Goal: Information Seeking & Learning: Find specific fact

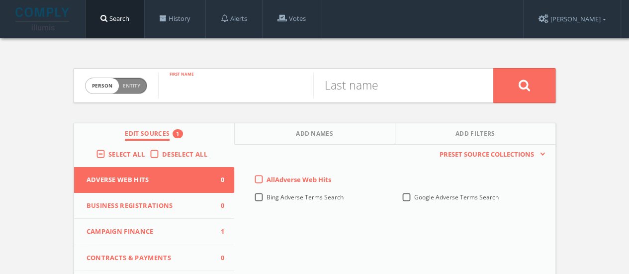
click at [199, 83] on input "text" at bounding box center [235, 86] width 155 height 26
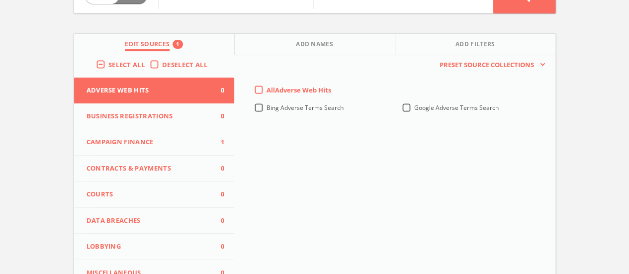
scroll to position [90, 0]
click at [162, 64] on label "Deselect All" at bounding box center [187, 65] width 50 height 10
click at [0, 0] on input "Deselect All" at bounding box center [0, 0] width 0 height 0
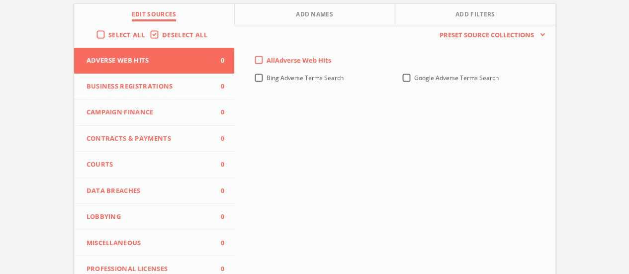
scroll to position [120, 0]
click at [124, 114] on span "Campaign Finance" at bounding box center [147, 112] width 123 height 10
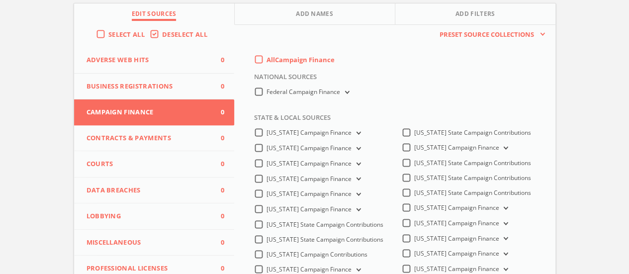
click at [263, 60] on div "All Campaign Finance" at bounding box center [294, 59] width 81 height 9
click at [266, 60] on label "All Campaign Finance" at bounding box center [300, 60] width 68 height 10
click at [0, 0] on Finance-all-0 "All Campaign Finance" at bounding box center [0, 0] width 0 height 0
click at [166, 211] on span "Lobbying" at bounding box center [147, 216] width 123 height 10
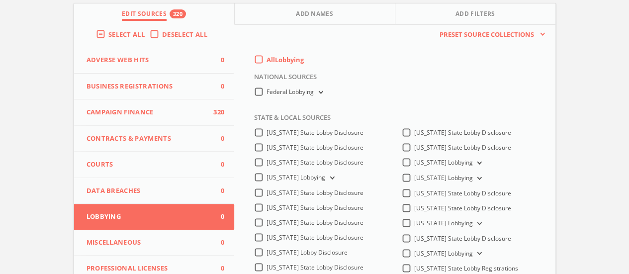
click at [266, 64] on label "All Lobbying" at bounding box center [284, 60] width 37 height 10
click at [0, 0] on input "All Lobbying" at bounding box center [0, 0] width 0 height 0
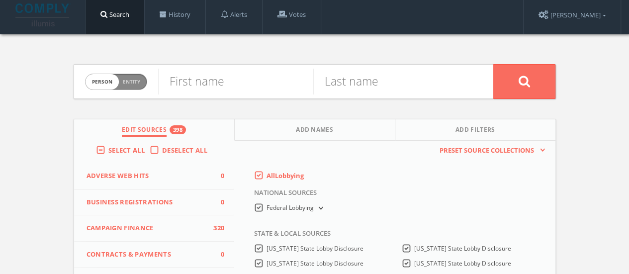
scroll to position [0, 0]
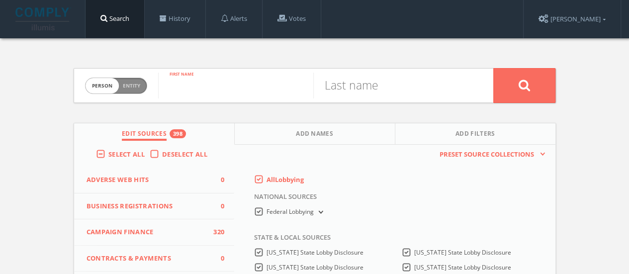
click at [209, 85] on input "text" at bounding box center [235, 86] width 155 height 26
type input "Lale"
type input "Morrison"
click at [493, 68] on button at bounding box center [524, 85] width 62 height 35
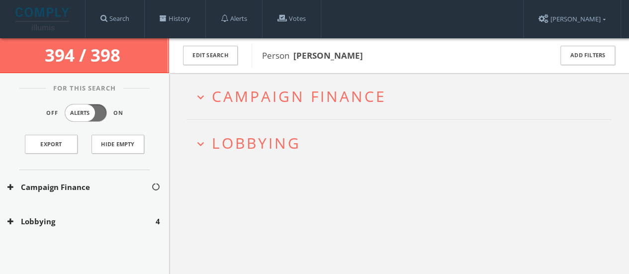
click at [213, 151] on span "Lobbying" at bounding box center [256, 143] width 89 height 20
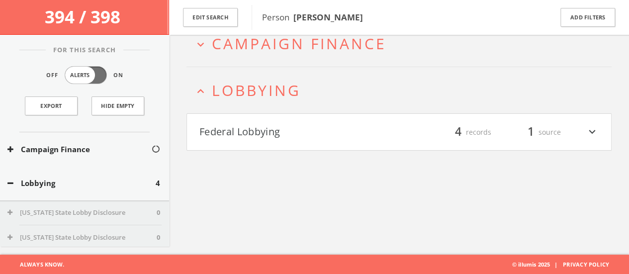
click at [264, 121] on h4 "Federal Lobbying filter_list 4 records 1 source expand_more" at bounding box center [399, 132] width 424 height 37
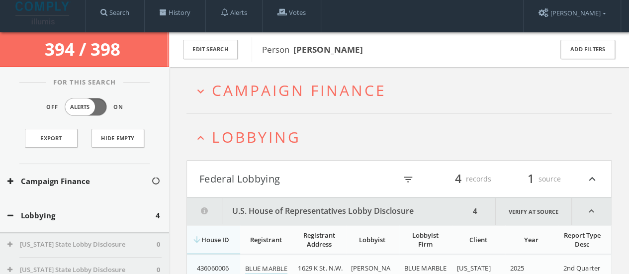
click at [208, 90] on button "expand_more Campaign Finance" at bounding box center [403, 90] width 418 height 16
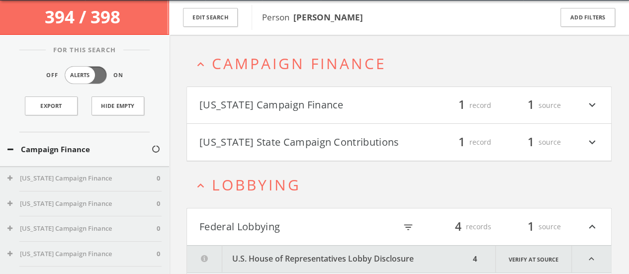
click at [240, 127] on h4 "Maryland State Campaign Contributions filter_list 1 record 1 source expand_more" at bounding box center [399, 142] width 424 height 37
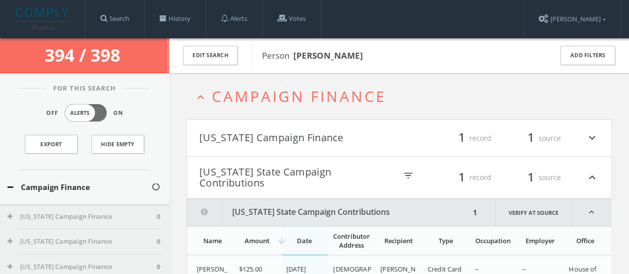
click at [247, 144] on button "[US_STATE] Campaign Finance" at bounding box center [299, 138] width 200 height 17
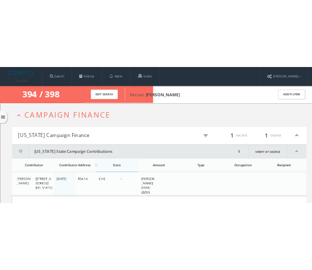
scroll to position [1, 0]
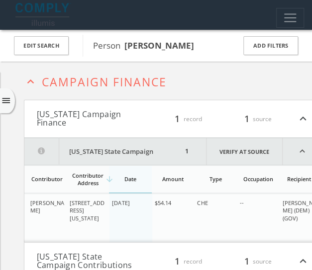
click at [47, 89] on span "Campaign Finance" at bounding box center [104, 82] width 125 height 16
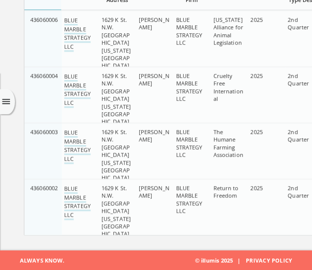
scroll to position [0, 0]
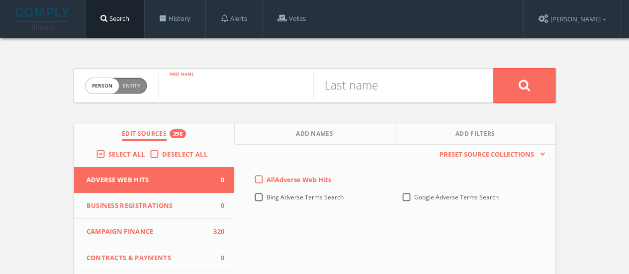
click at [251, 94] on input "text" at bounding box center [235, 86] width 155 height 26
type input "Lale"
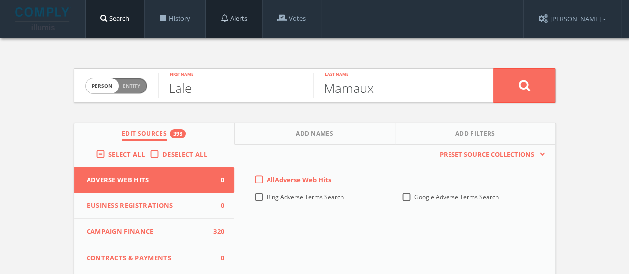
type input "Mamaux"
click at [493, 68] on button at bounding box center [524, 85] width 62 height 35
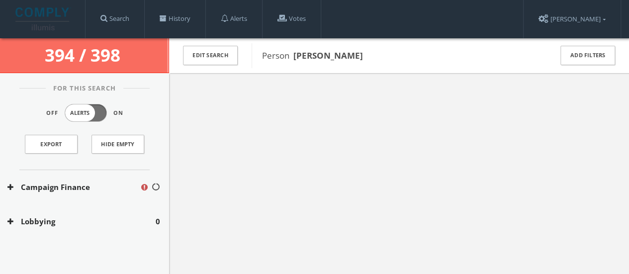
click at [49, 185] on button "Campaign Finance" at bounding box center [73, 186] width 132 height 11
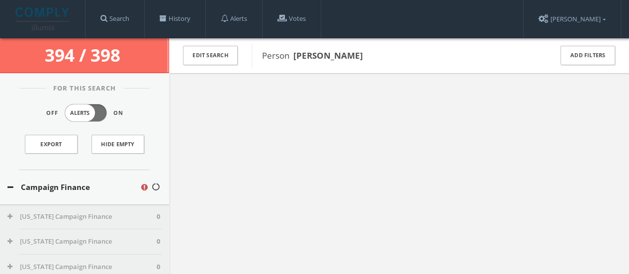
click at [49, 185] on button "Campaign Finance" at bounding box center [73, 186] width 132 height 11
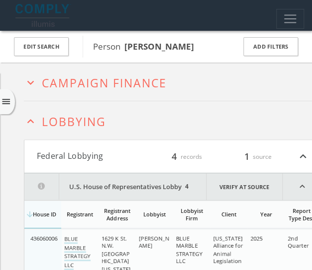
click at [152, 154] on div "4 records" at bounding box center [172, 156] width 60 height 13
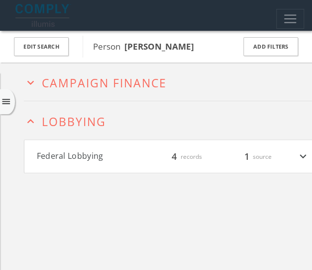
click at [103, 77] on span "Campaign Finance" at bounding box center [104, 83] width 125 height 16
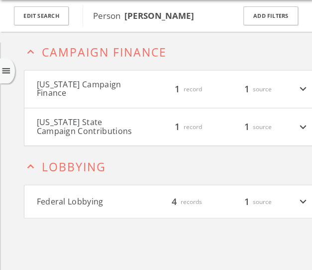
click at [115, 118] on button "[US_STATE] State Campaign Contributions" at bounding box center [87, 126] width 100 height 17
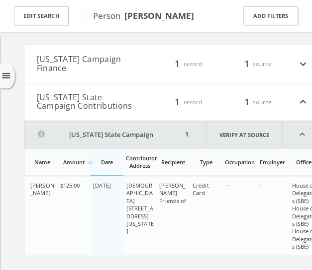
scroll to position [61, 0]
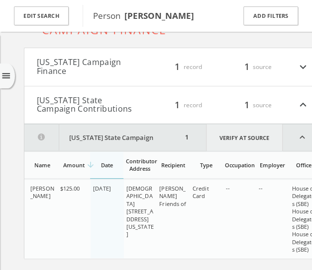
click at [242, 130] on link "Verify at source" at bounding box center [244, 137] width 77 height 27
click at [257, 60] on div "1 source" at bounding box center [242, 66] width 60 height 17
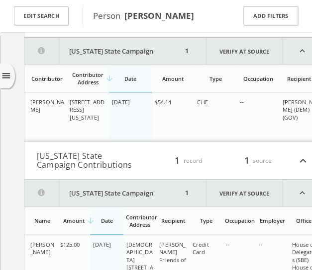
scroll to position [110, 0]
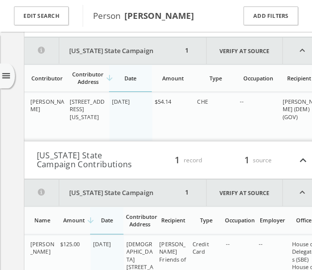
click at [242, 46] on link "Verify at source" at bounding box center [244, 50] width 77 height 27
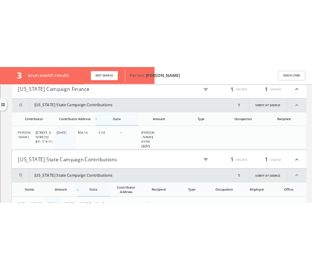
scroll to position [99, 0]
